Goal: Book appointment/travel/reservation

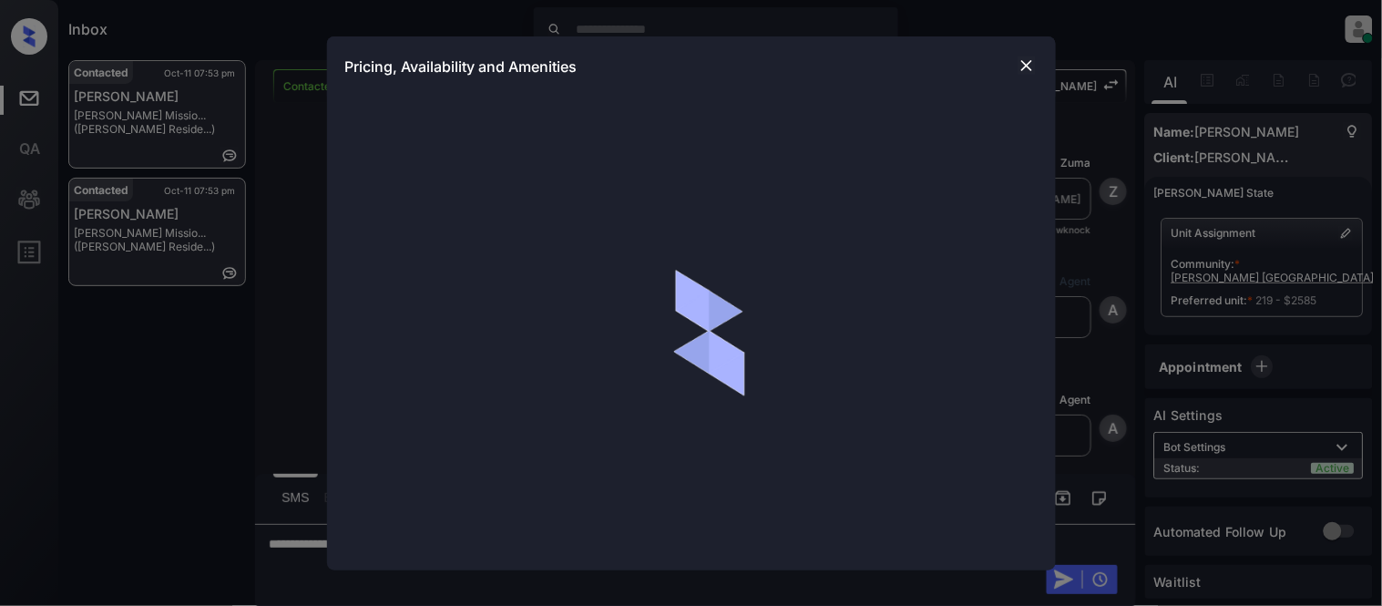
scroll to position [1157, 0]
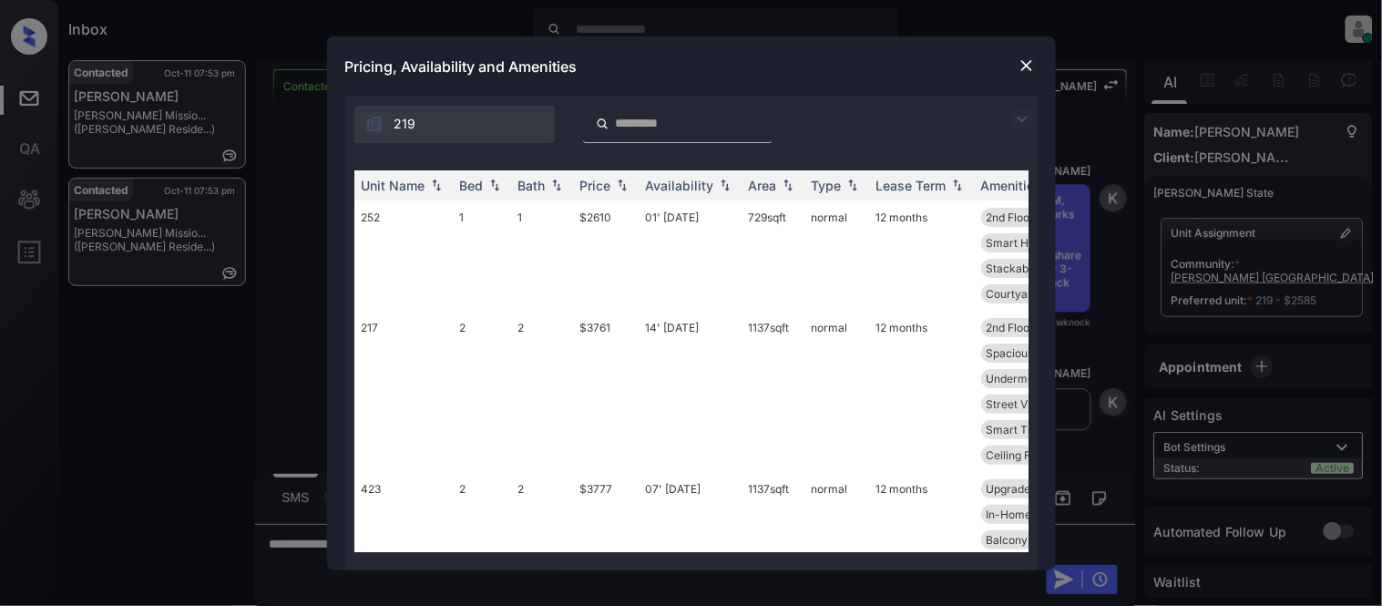
click at [385, 156] on div "Unit Name Bed Bath Price Availability Area Type Lease Term Amenities 252 1 1 $2…" at bounding box center [691, 361] width 692 height 418
click at [595, 183] on div "Price" at bounding box center [595, 185] width 31 height 15
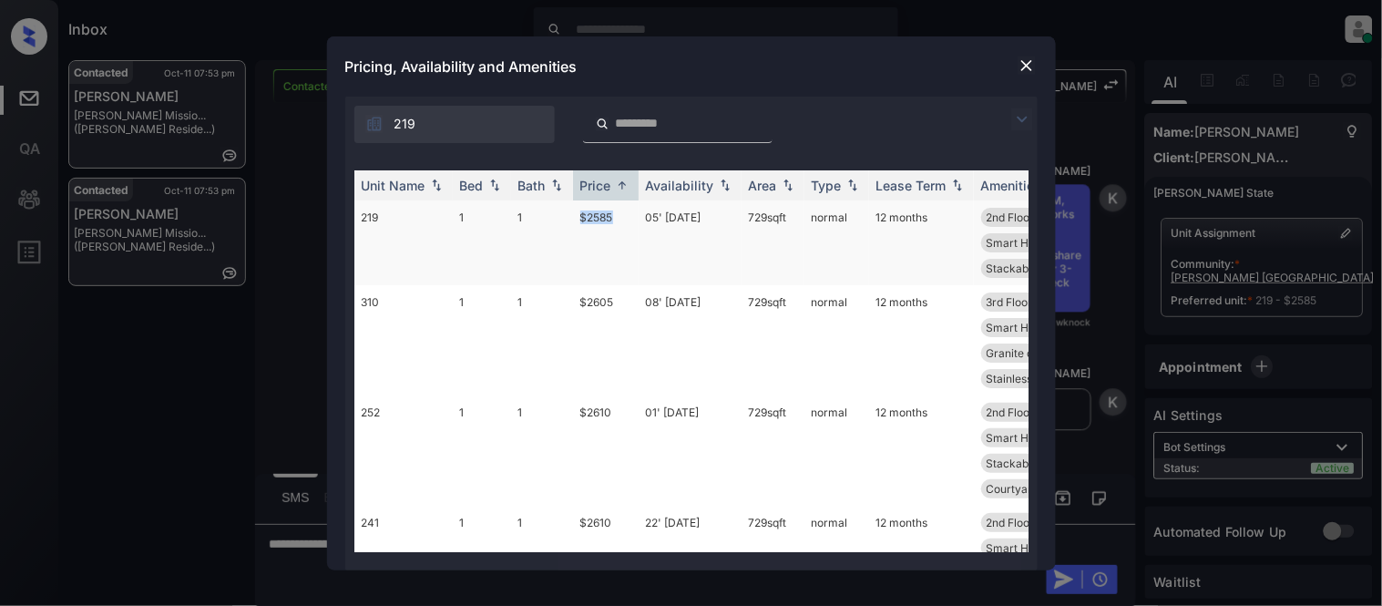
drag, startPoint x: 563, startPoint y: 215, endPoint x: 615, endPoint y: 221, distance: 52.3
click at [615, 221] on tr "219 1 1 $2585 05' [DATE] 729 sqft normal 12 months 2nd Floor Spacious Closet Ba…" at bounding box center [830, 242] width 952 height 85
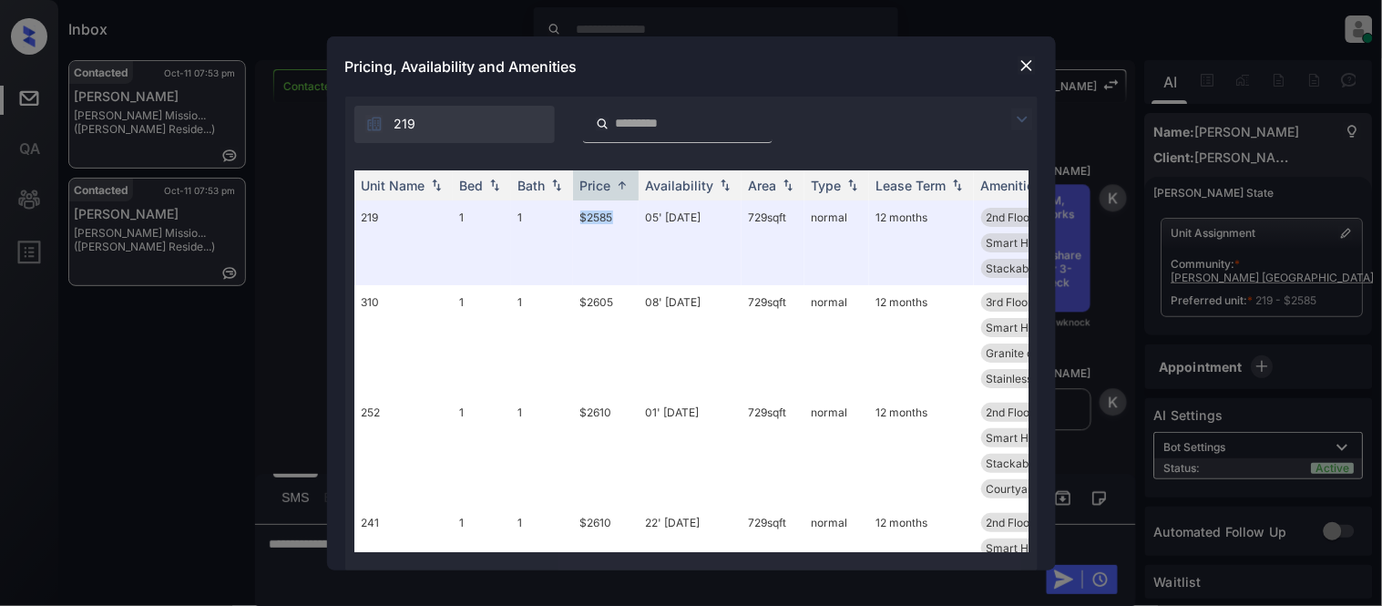
copy tr "$2585"
click at [1025, 68] on img at bounding box center [1027, 65] width 18 height 18
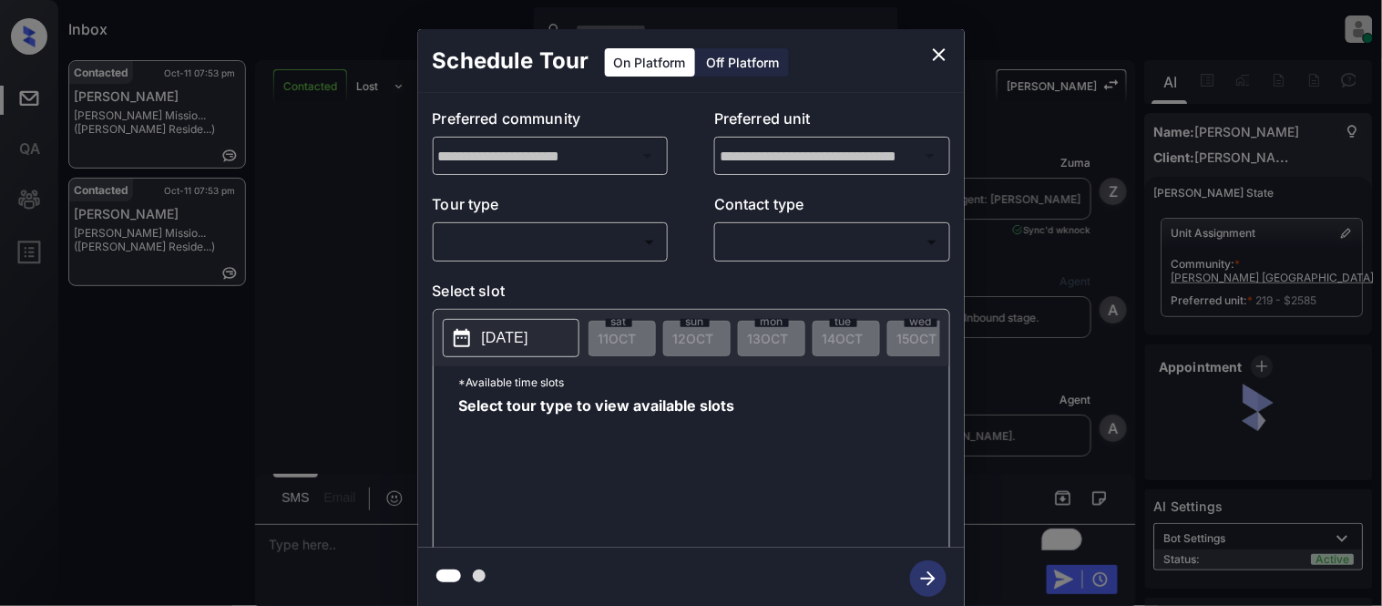
scroll to position [4934, 0]
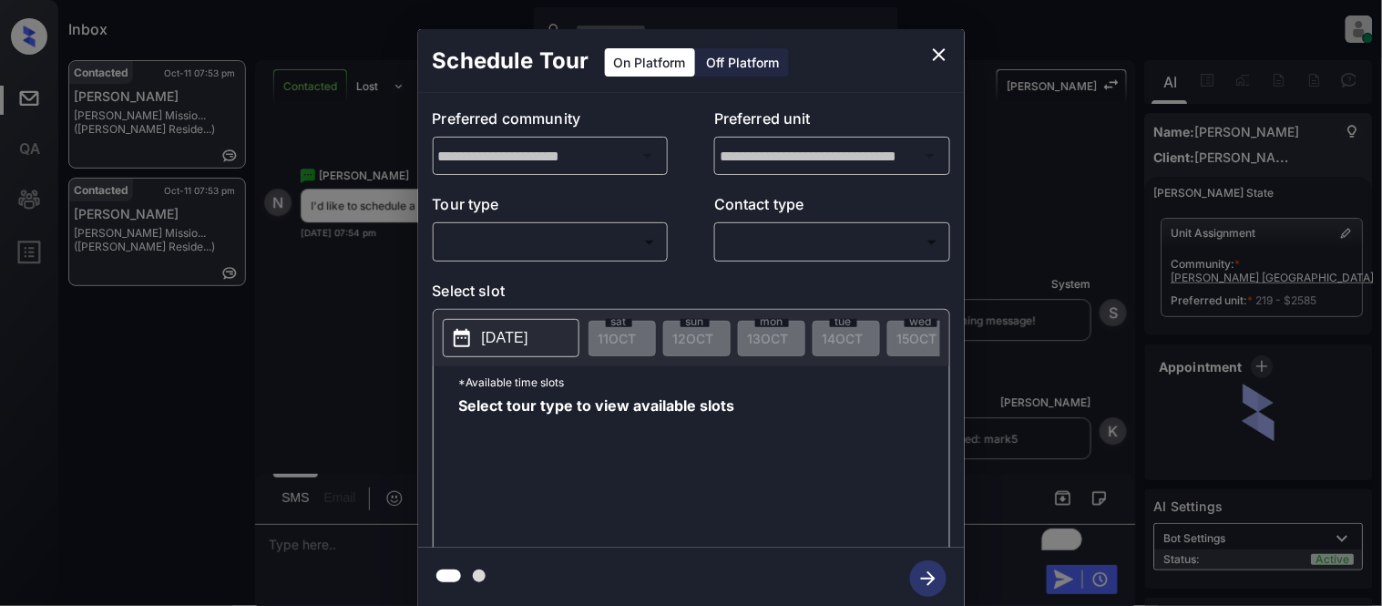
click at [640, 225] on div "​ ​" at bounding box center [551, 241] width 236 height 39
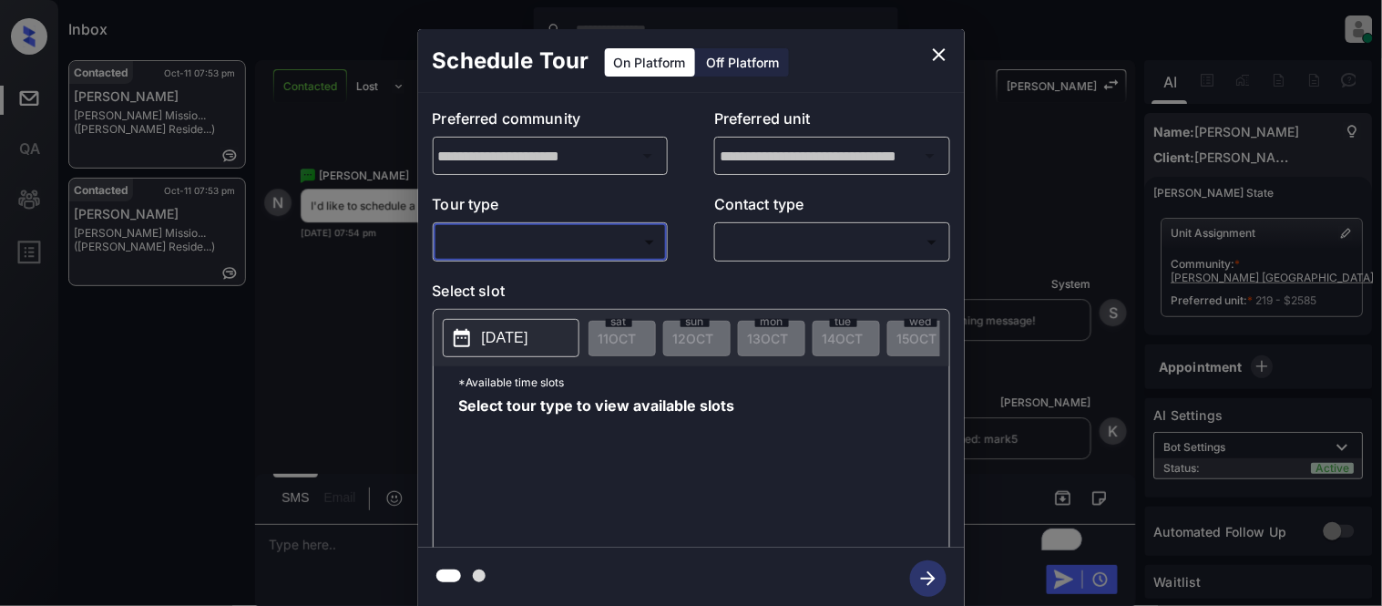
click at [624, 242] on body "Inbox Kristina Cataag Online Set yourself offline Set yourself on break Profile…" at bounding box center [691, 303] width 1382 height 606
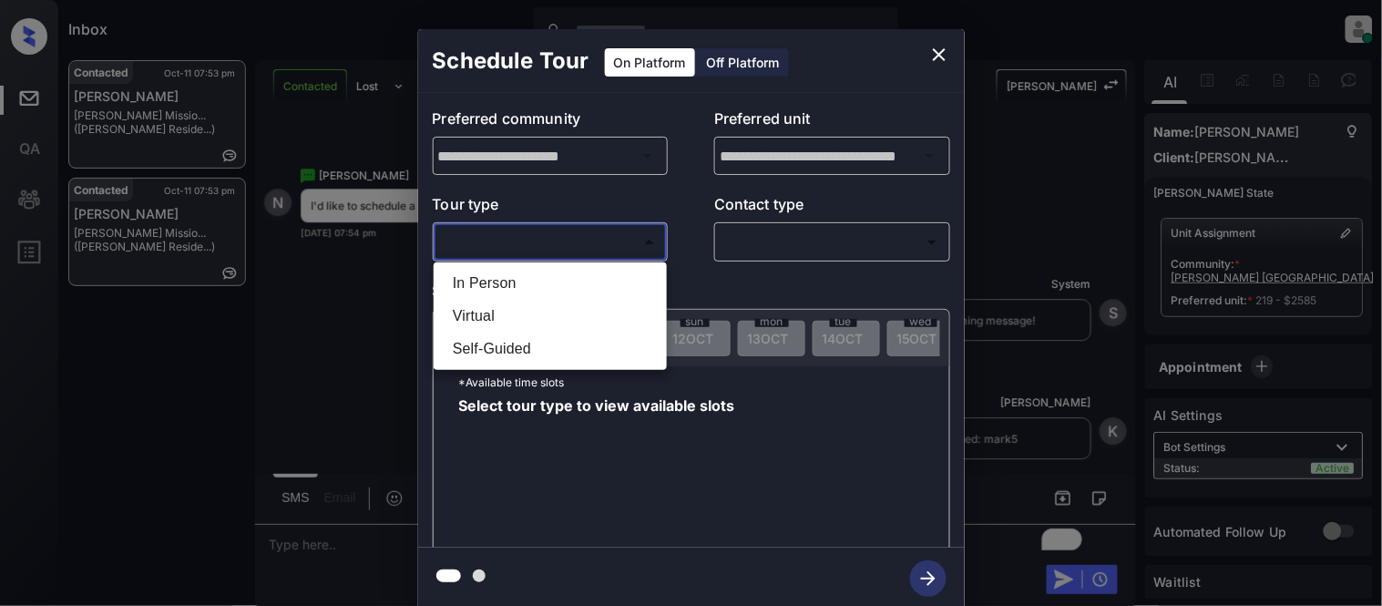
click at [567, 279] on li "In Person" at bounding box center [550, 283] width 224 height 33
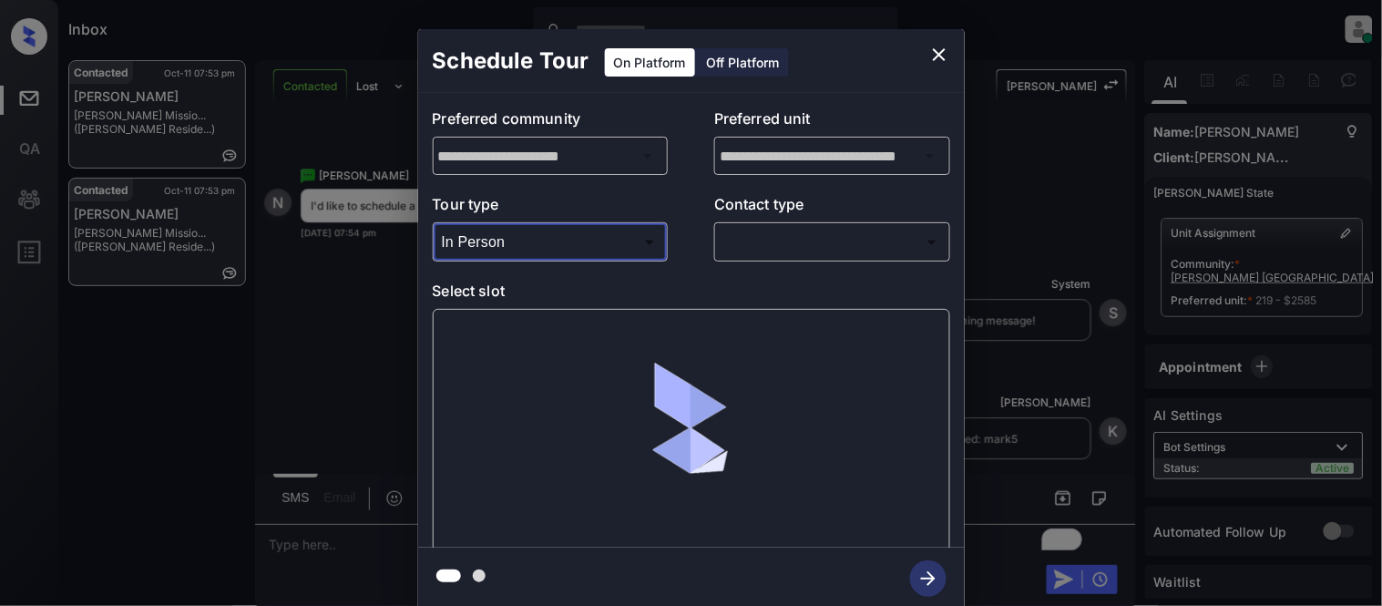
click at [717, 260] on div "​ ​" at bounding box center [832, 241] width 236 height 39
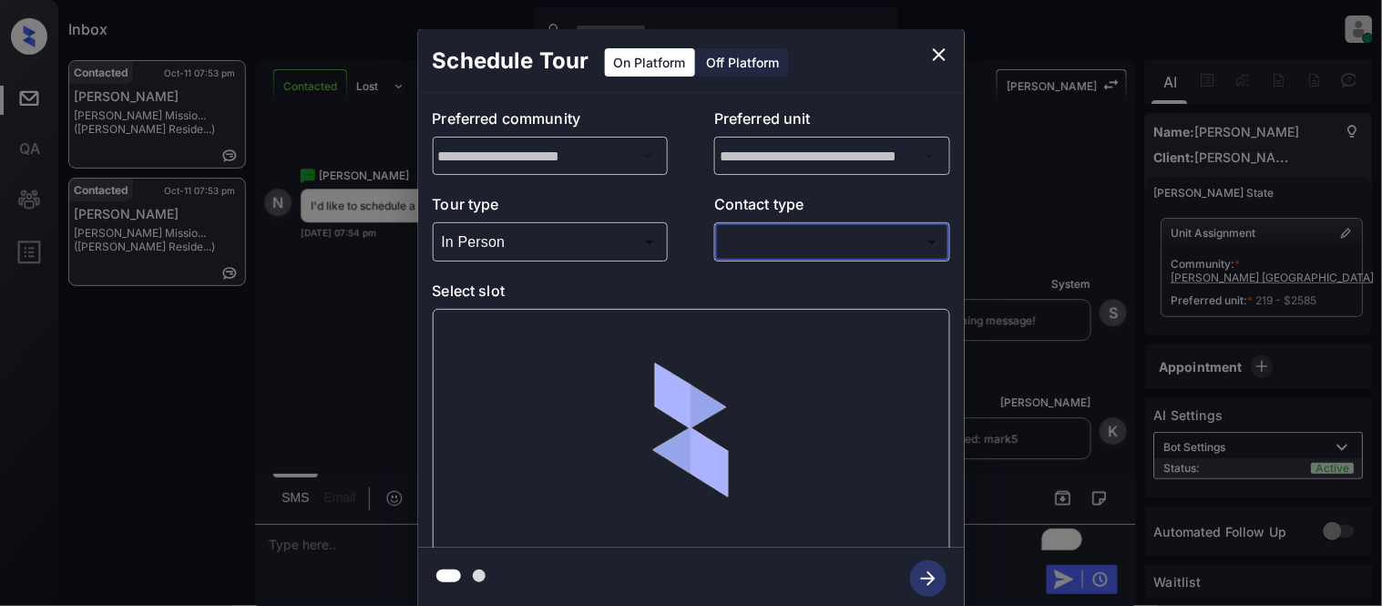
click at [563, 238] on body "Inbox Kristina Cataag Online Set yourself offline Set yourself on break Profile…" at bounding box center [691, 303] width 1382 height 606
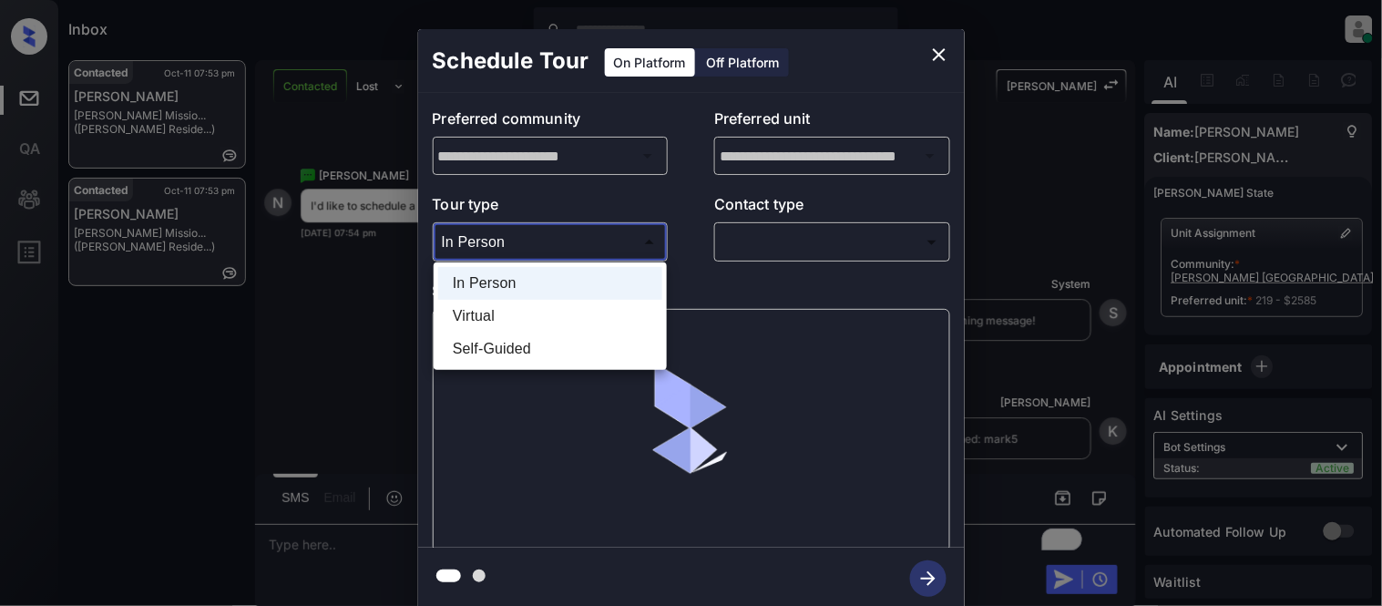
click at [522, 322] on li "Virtual" at bounding box center [550, 316] width 224 height 33
type input "*******"
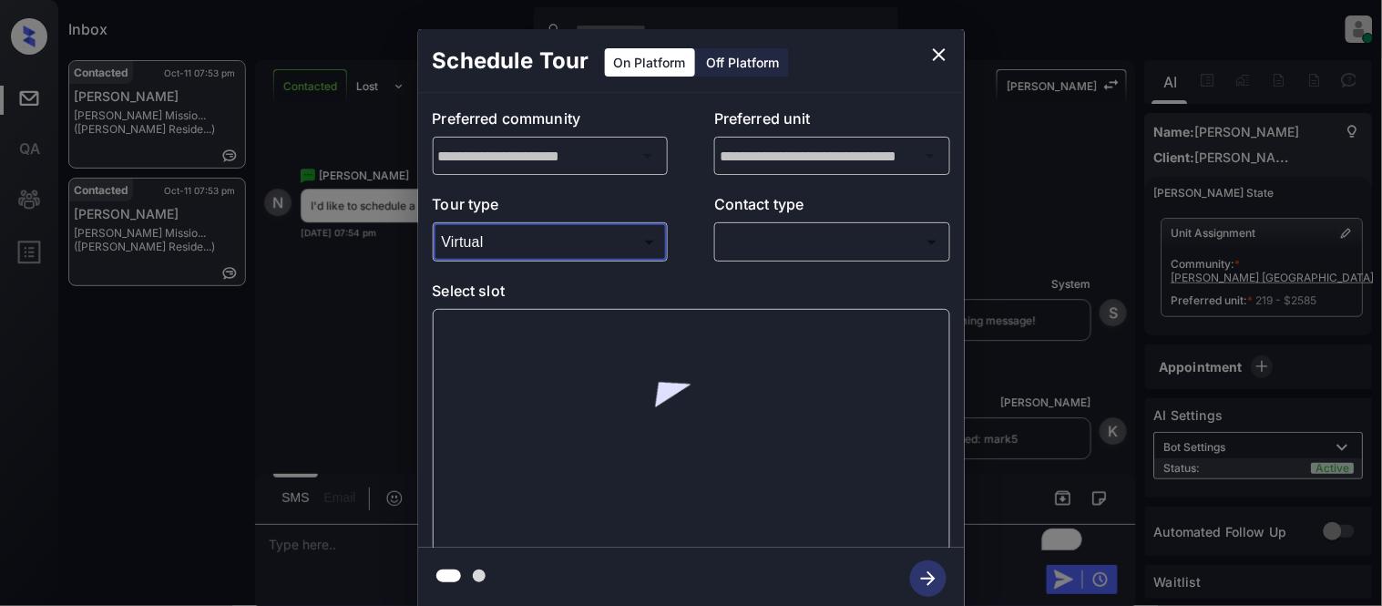
click at [726, 261] on div "​ ​" at bounding box center [832, 241] width 236 height 39
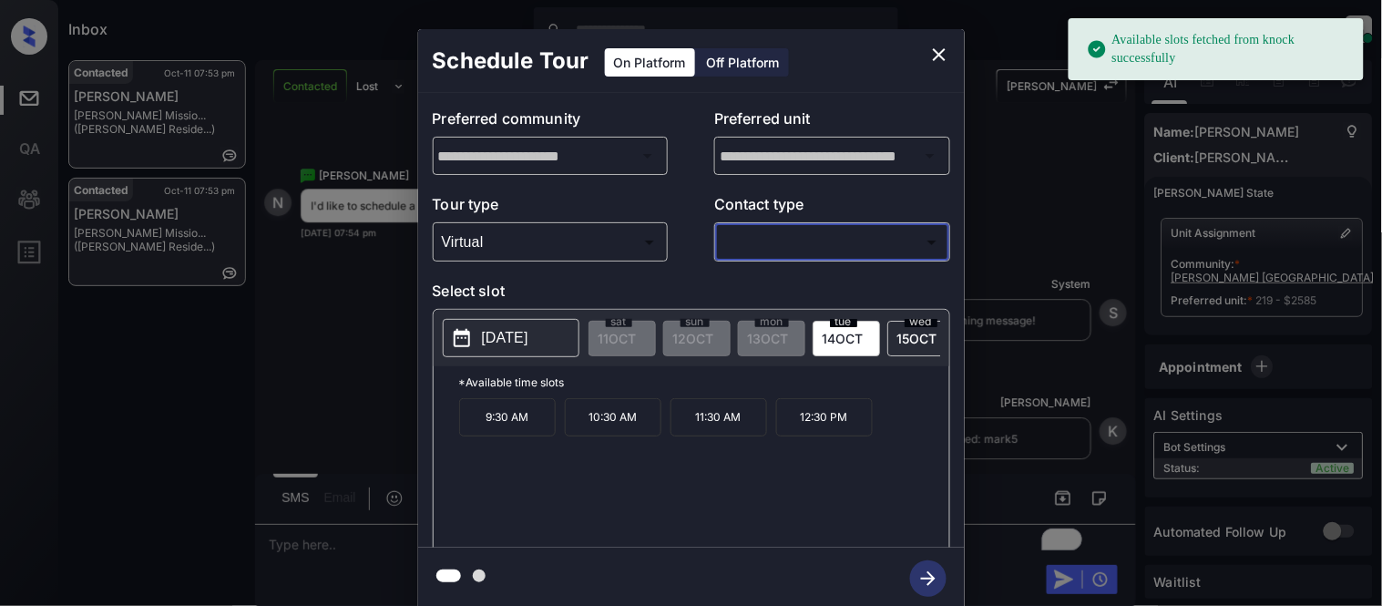
click at [727, 259] on div "​ ​" at bounding box center [832, 241] width 236 height 39
click at [734, 244] on body "Available slots fetched from knock successfully Inbox Kristina Cataag Online Se…" at bounding box center [691, 303] width 1382 height 606
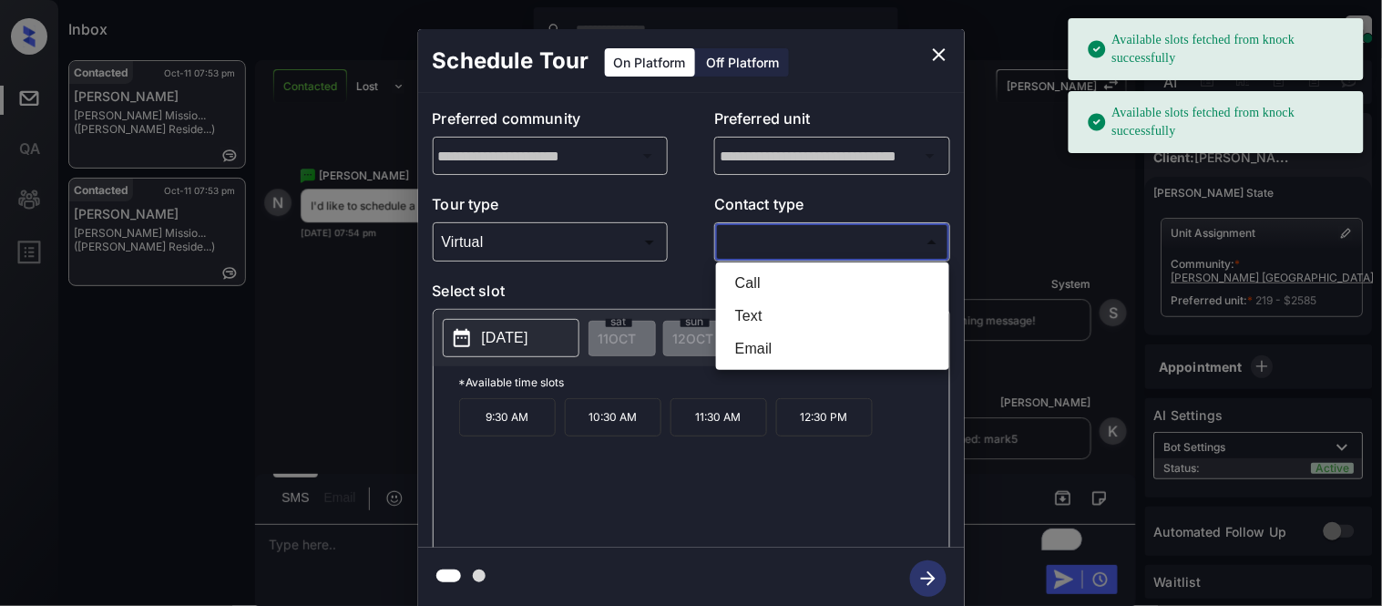
click at [740, 304] on li "Text" at bounding box center [833, 316] width 224 height 33
type input "****"
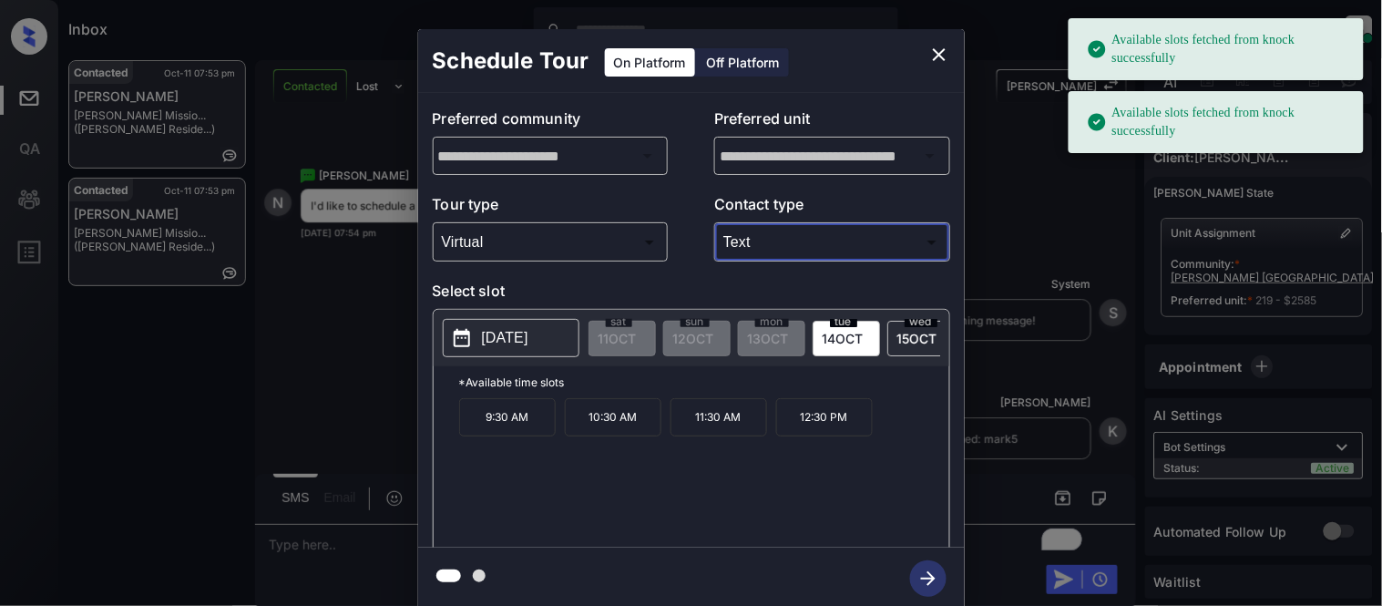
click at [528, 340] on p "2025-10-14" at bounding box center [505, 338] width 46 height 22
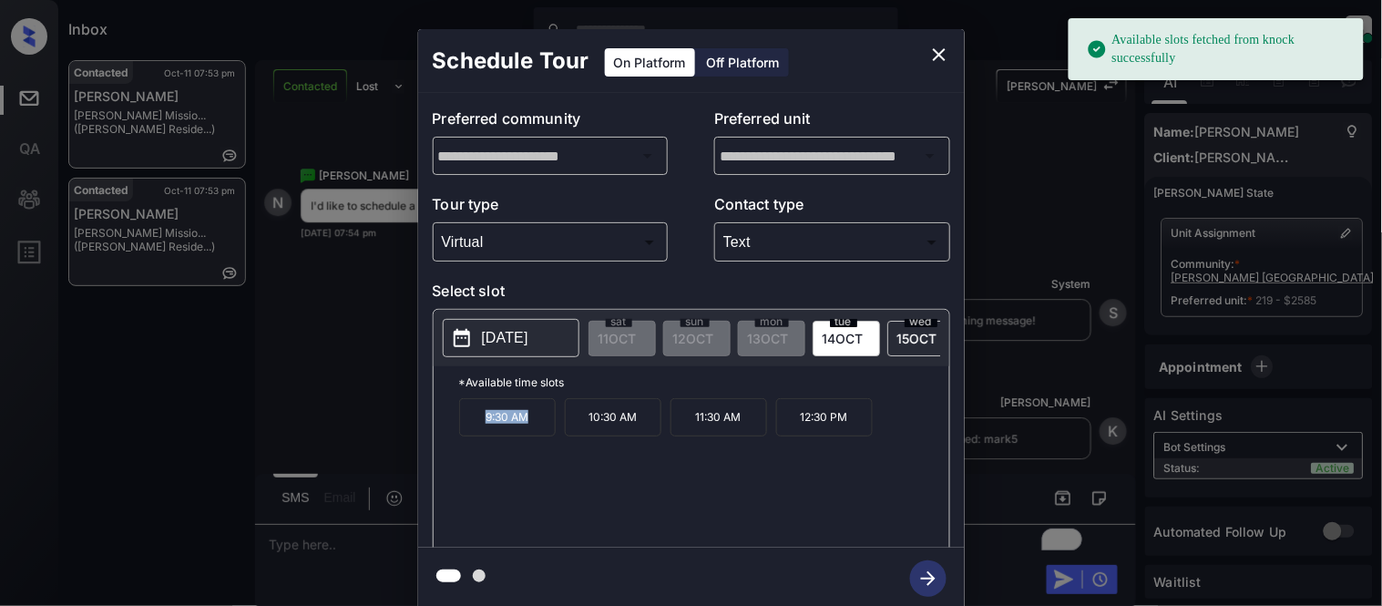
drag, startPoint x: 478, startPoint y: 435, endPoint x: 543, endPoint y: 438, distance: 64.7
click at [543, 436] on p "9:30 AM" at bounding box center [507, 417] width 97 height 38
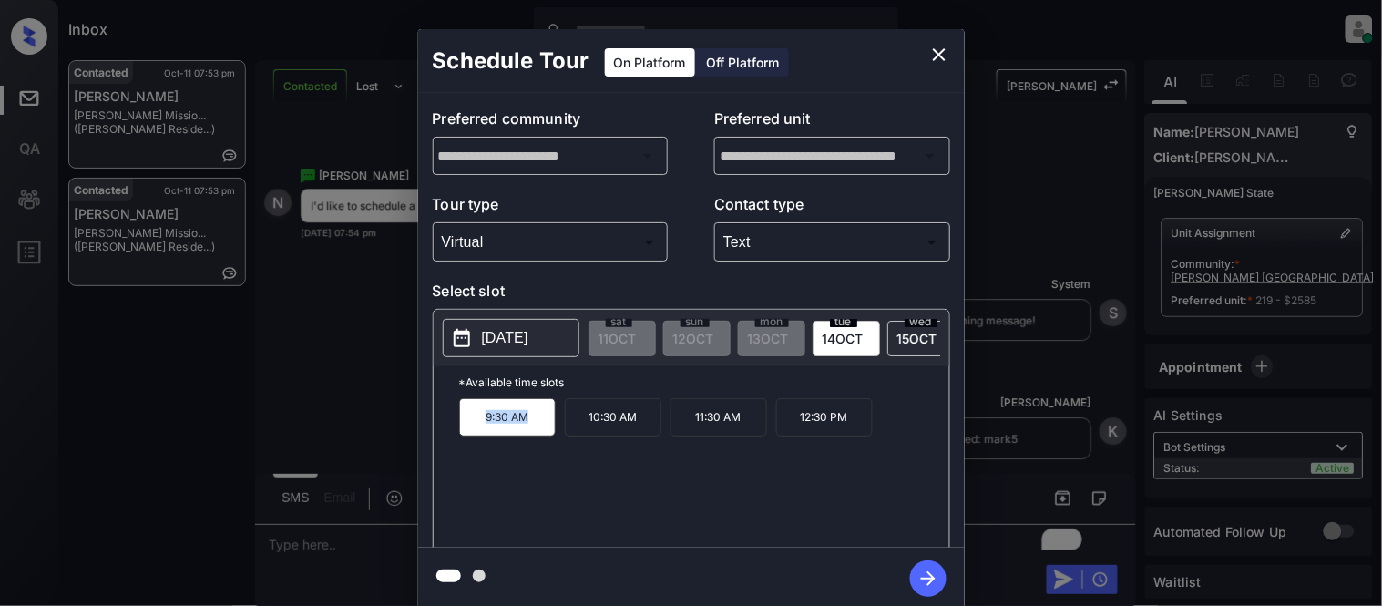
copy p "9:30 AM"
click at [934, 50] on icon "close" at bounding box center [939, 54] width 13 height 13
